Goal: Connect with others: Connect with others

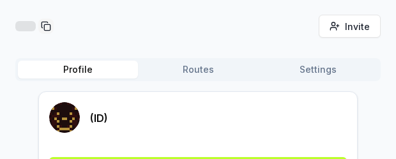
scroll to position [47, 0]
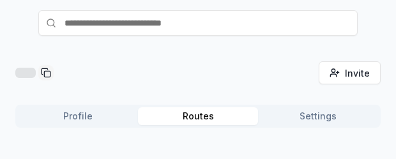
click at [196, 70] on div "Invite friends Invite Profile Routes Settings" at bounding box center [198, 99] width 366 height 77
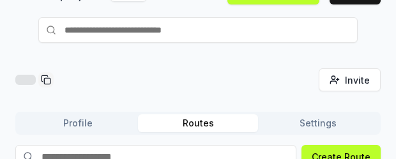
scroll to position [0, 0]
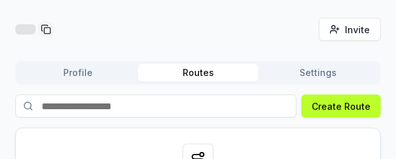
scroll to position [66, 0]
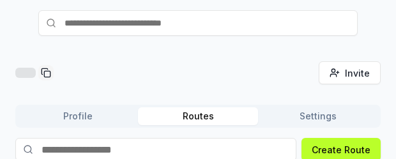
click at [329, 58] on div "Invite friends Invite Profile Routes Settings Create Route Create your first Ro…" at bounding box center [198, 97] width 396 height 123
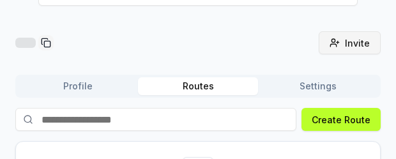
scroll to position [200, 0]
